Goal: Use online tool/utility: Use online tool/utility

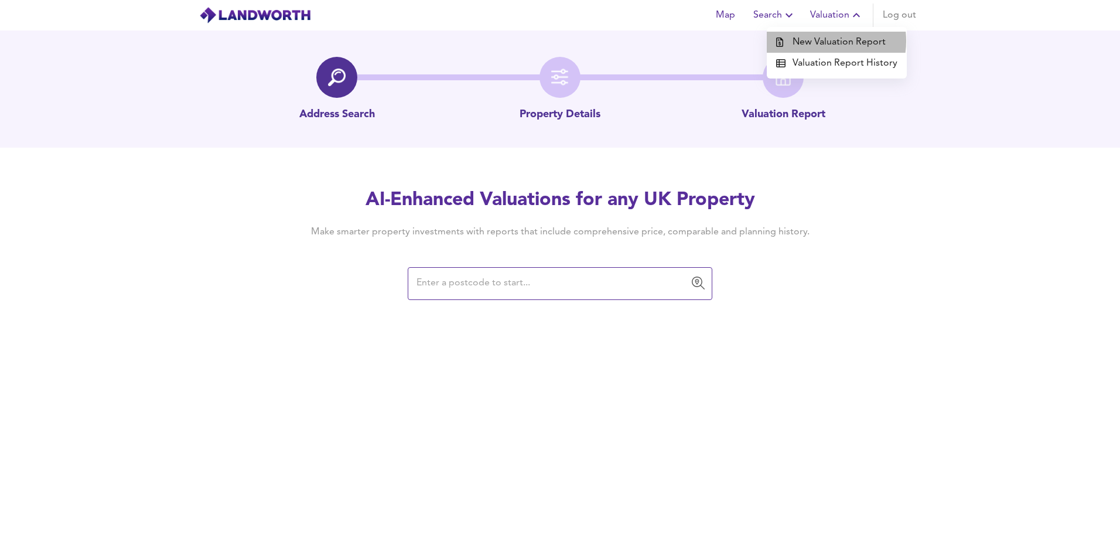
click at [825, 41] on li "New Valuation Report" at bounding box center [837, 42] width 140 height 21
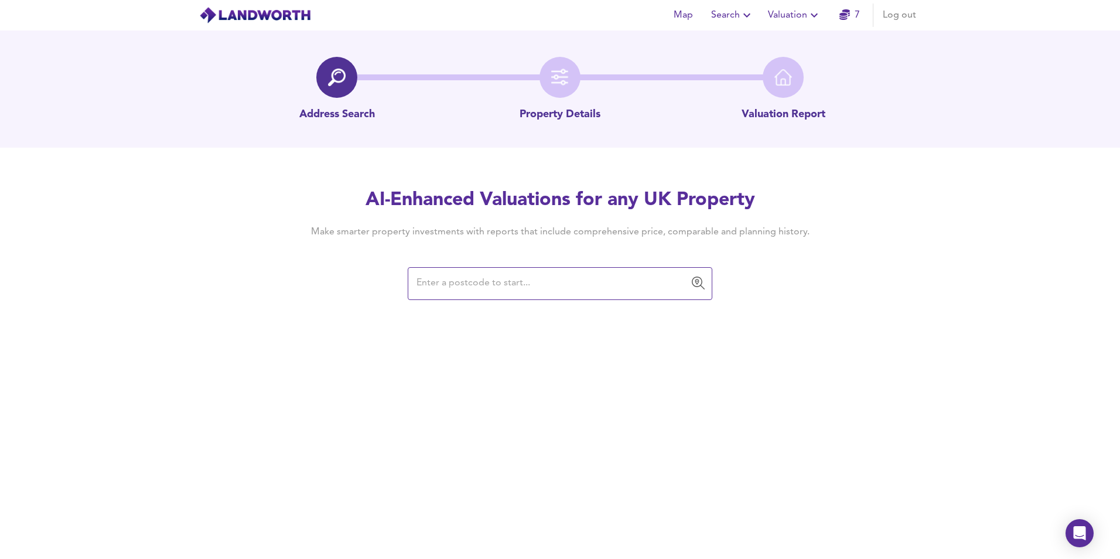
click at [587, 288] on input "text" at bounding box center [551, 283] width 277 height 22
paste input "[STREET_ADDRESS]"
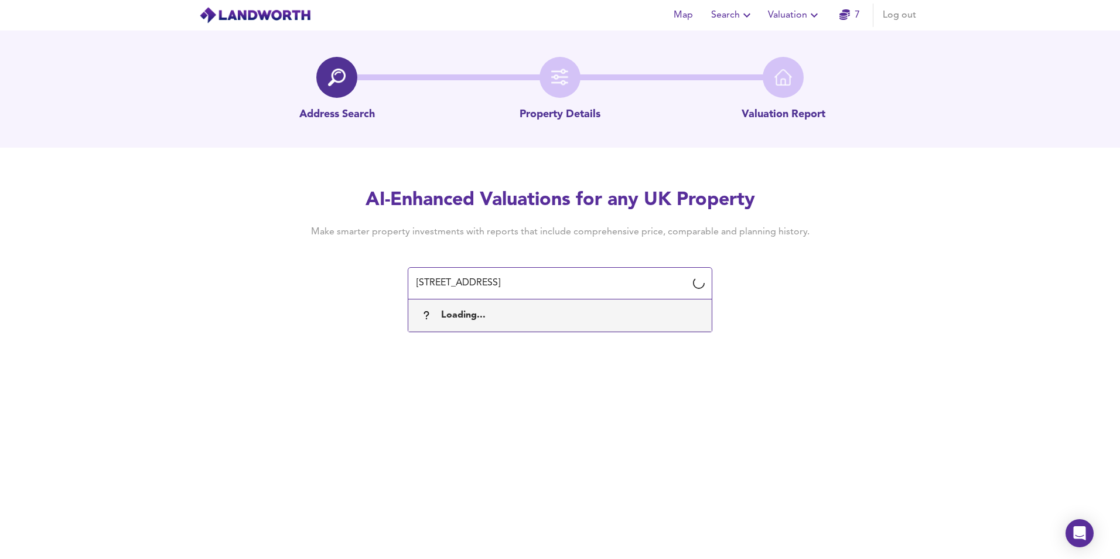
drag, startPoint x: 584, startPoint y: 283, endPoint x: 340, endPoint y: 280, distance: 243.8
click at [341, 280] on div "AI-Enhanced Valuations for any UK Property Make smarter property investments wi…" at bounding box center [560, 243] width 563 height 111
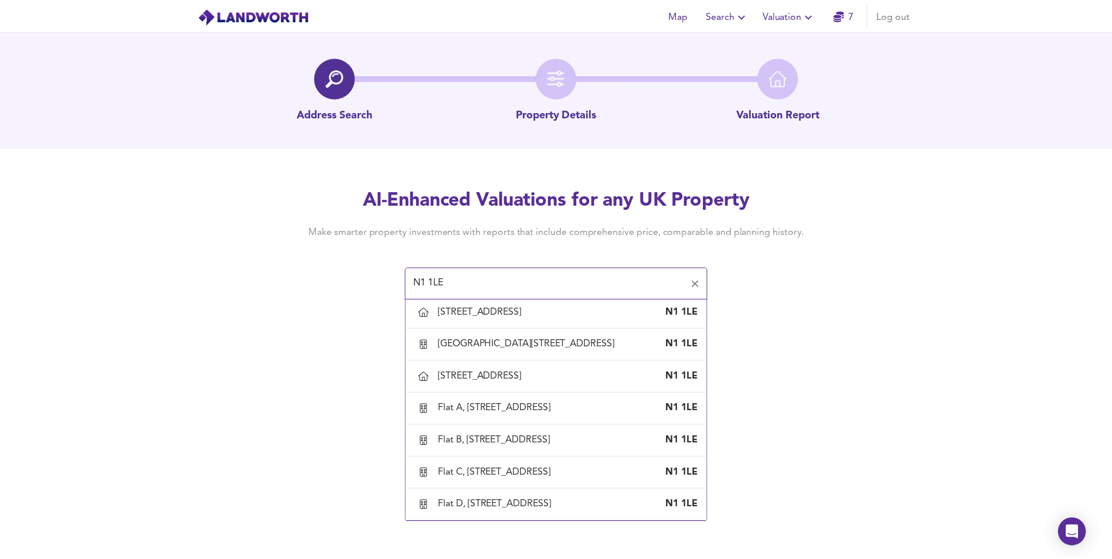
scroll to position [796, 0]
click at [515, 503] on div "Flat D, [STREET_ADDRESS]" at bounding box center [500, 505] width 118 height 13
type input "Flat D, [STREET_ADDRESS]"
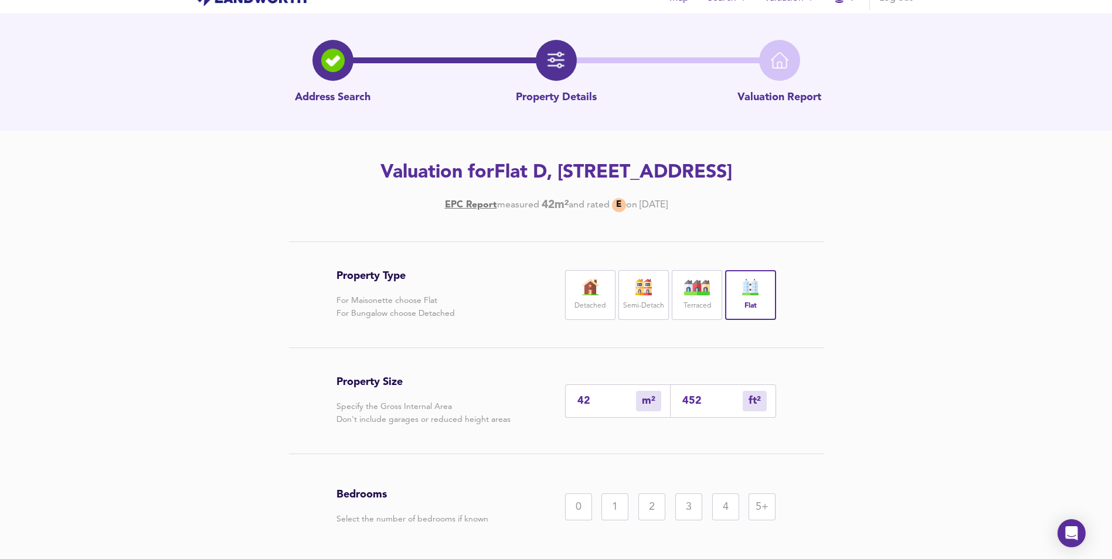
scroll to position [113, 0]
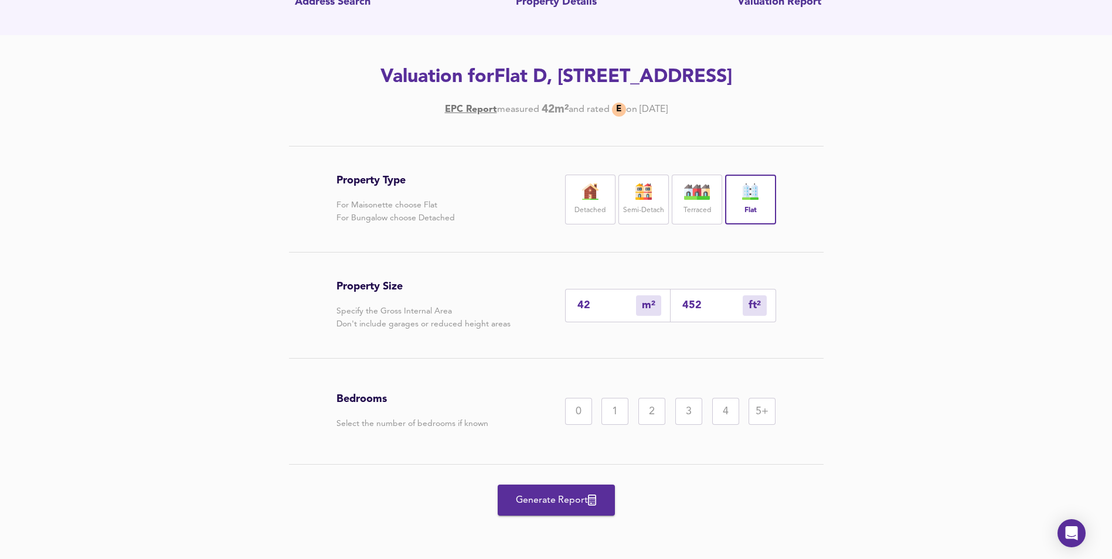
click at [614, 408] on div "1" at bounding box center [614, 411] width 27 height 27
click at [585, 487] on button "Generate Report" at bounding box center [556, 500] width 117 height 31
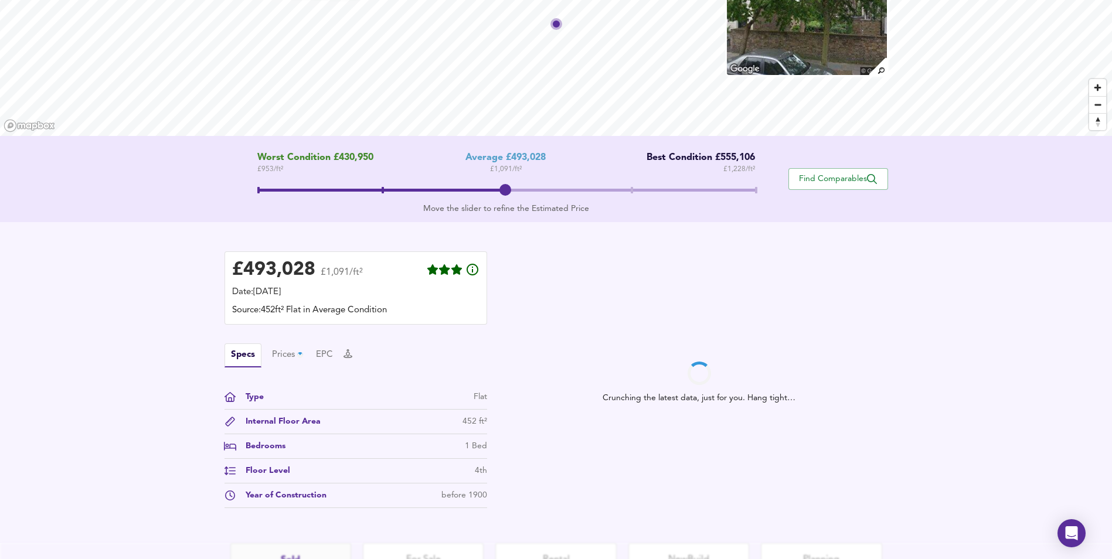
scroll to position [117, 0]
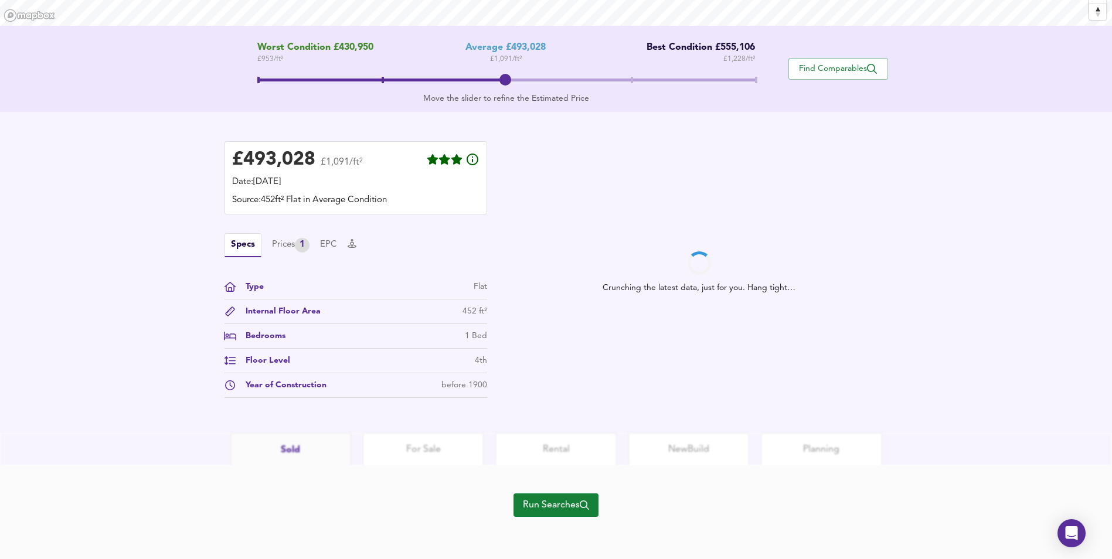
click at [539, 500] on span "Run Searches" at bounding box center [556, 505] width 66 height 16
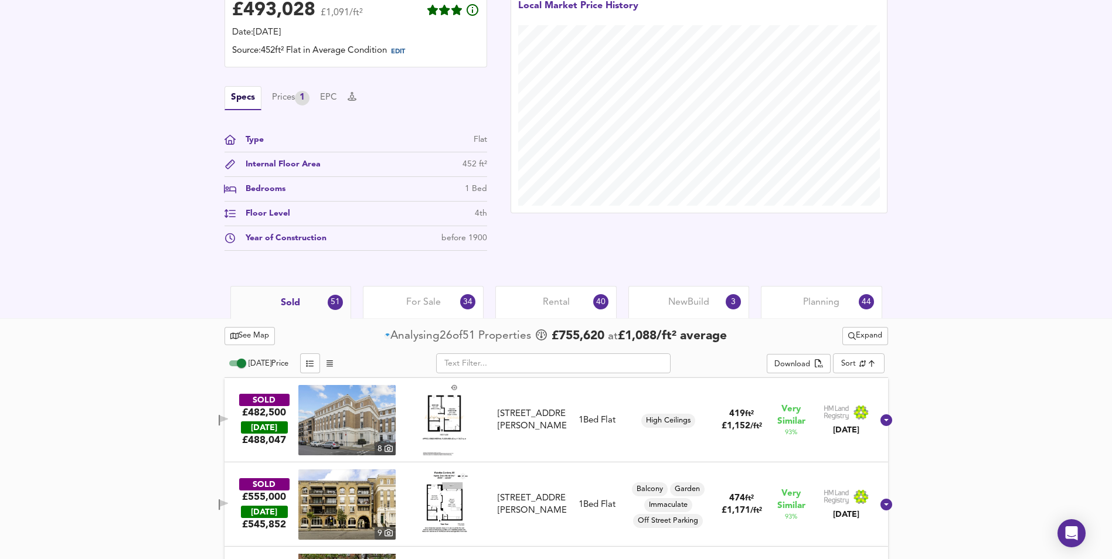
scroll to position [335, 0]
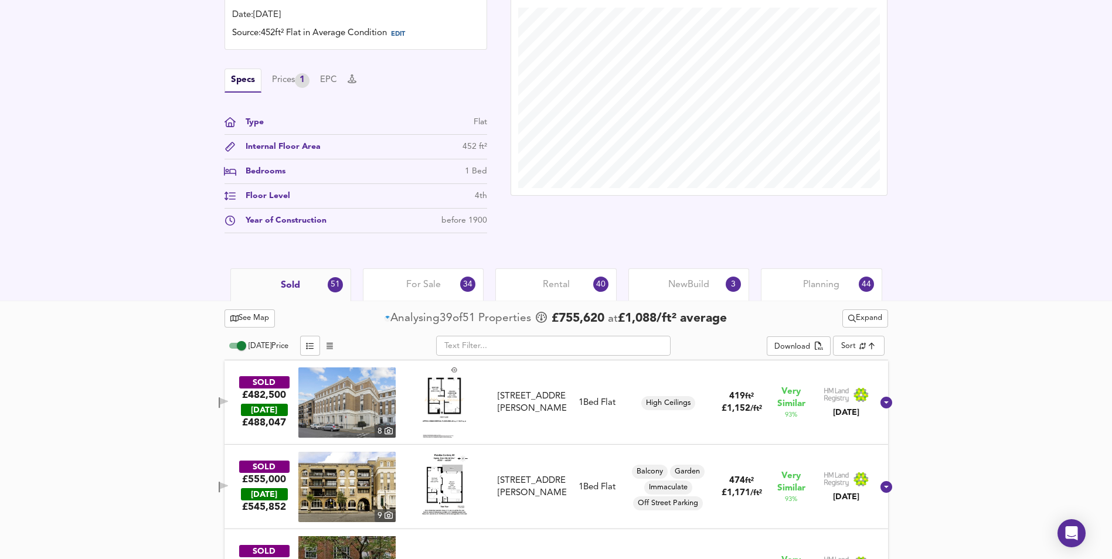
click at [854, 323] on span "Expand" at bounding box center [865, 318] width 34 height 13
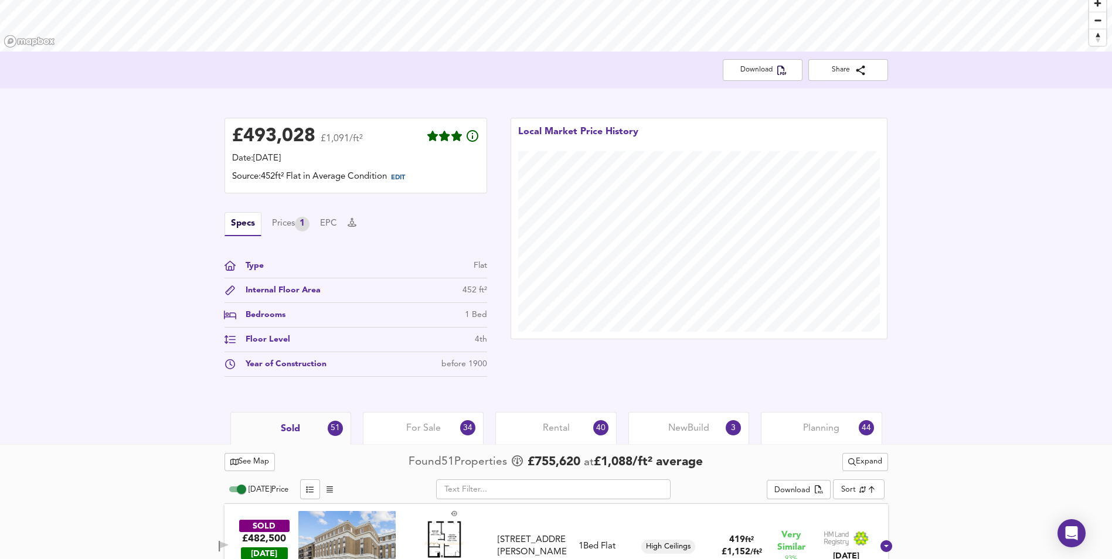
scroll to position [0, 0]
